Goal: Download file/media

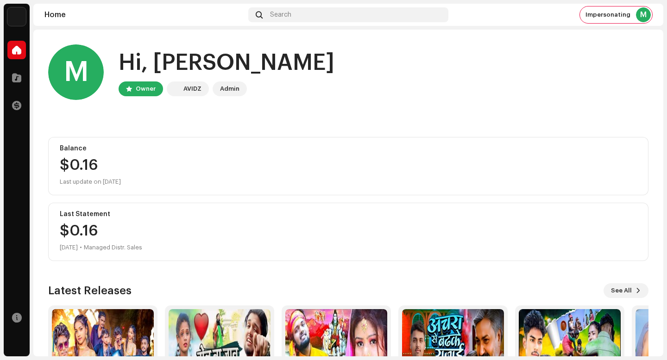
click at [148, 62] on div "Hi, [PERSON_NAME]" at bounding box center [227, 63] width 216 height 30
click at [230, 63] on div "Hi, [PERSON_NAME]" at bounding box center [227, 63] width 216 height 30
click at [274, 62] on div "Hi, [PERSON_NAME]" at bounding box center [227, 63] width 216 height 30
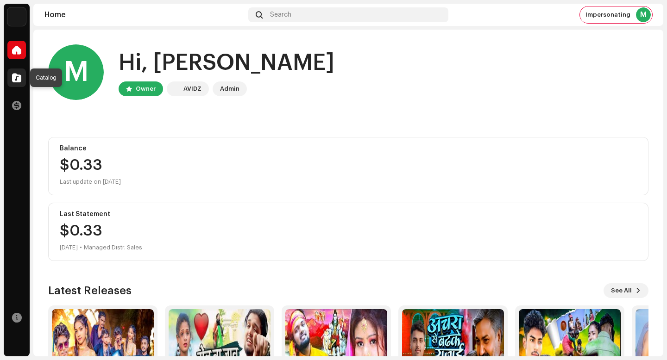
click at [21, 75] on span at bounding box center [16, 77] width 9 height 7
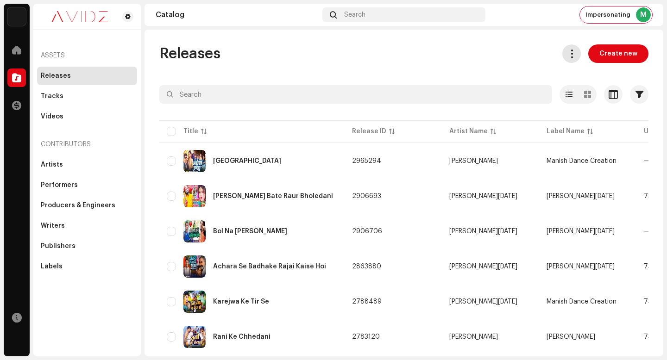
click at [564, 59] on button at bounding box center [571, 53] width 19 height 19
click at [568, 55] on span at bounding box center [571, 53] width 9 height 7
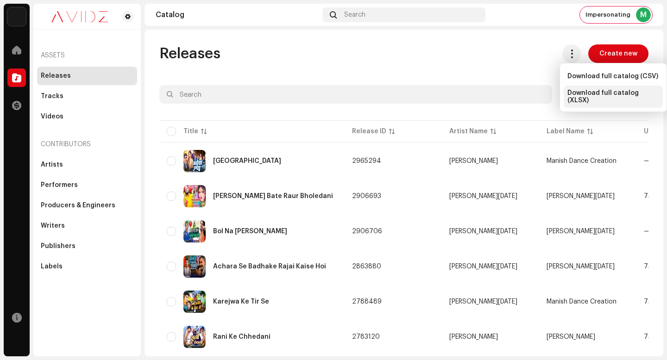
click at [582, 98] on span "Download full catalog (XLSX)" at bounding box center [613, 96] width 92 height 15
drag, startPoint x: 366, startPoint y: 36, endPoint x: 375, endPoint y: 38, distance: 9.1
click at [366, 36] on div "Releases Create new Selected 0 Options Filters Distribution status Never Distri…" at bounding box center [403, 193] width 519 height 327
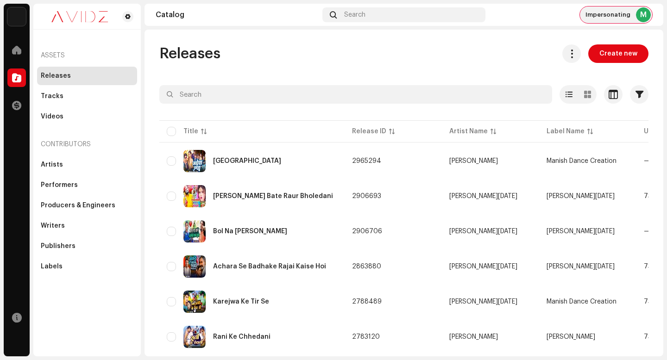
click at [618, 13] on span "Impersonating" at bounding box center [607, 14] width 45 height 7
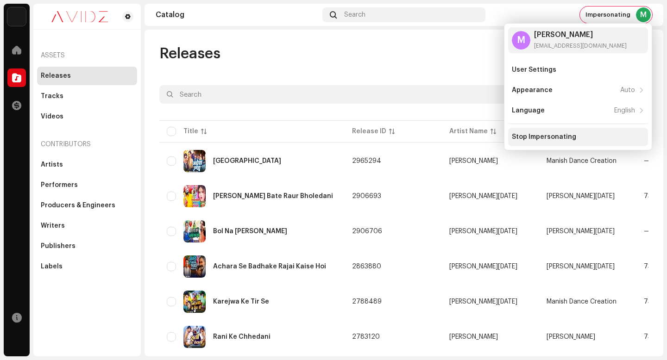
click at [559, 141] on div "Stop Impersonating" at bounding box center [578, 137] width 140 height 19
